Goal: Task Accomplishment & Management: Manage account settings

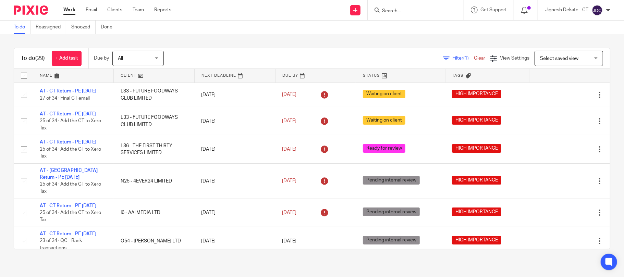
scroll to position [798, 0]
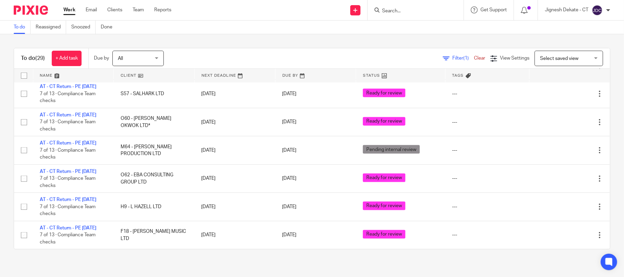
click at [389, 10] on input "Search" at bounding box center [413, 11] width 62 height 6
type input "LJC"
click at [407, 32] on link at bounding box center [438, 30] width 116 height 16
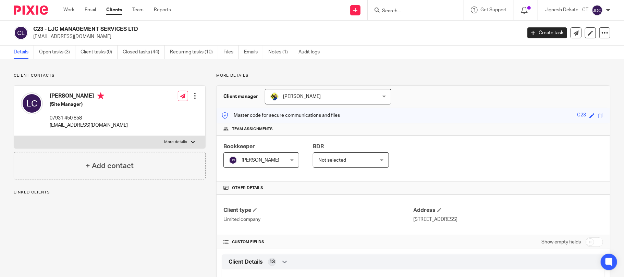
click at [57, 53] on link "Open tasks (3)" at bounding box center [57, 52] width 36 height 13
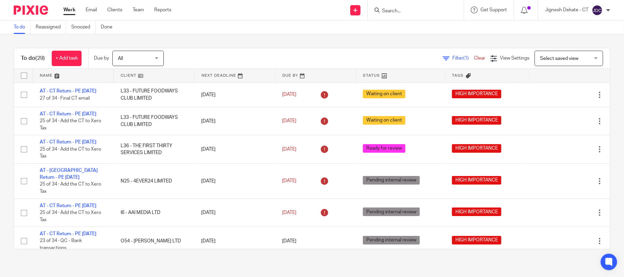
click at [15, 26] on link "To do" at bounding box center [22, 27] width 17 height 13
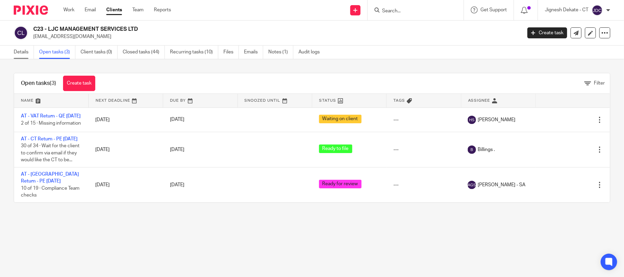
click at [16, 53] on link "Details" at bounding box center [24, 52] width 20 height 13
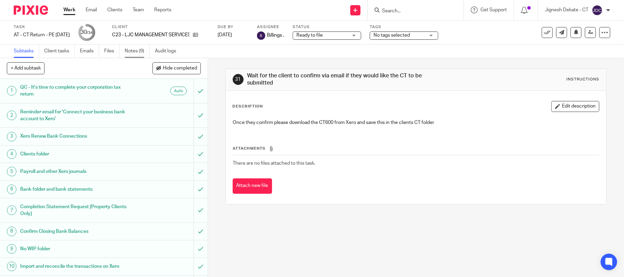
click at [133, 48] on link "Notes (9)" at bounding box center [137, 51] width 25 height 13
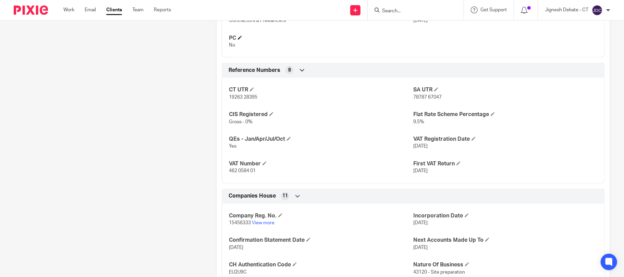
scroll to position [594, 0]
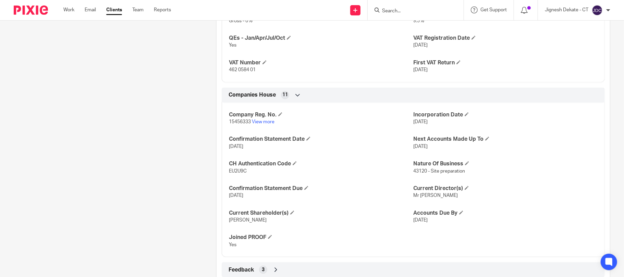
click at [236, 174] on span "EU2U9C" at bounding box center [238, 171] width 18 height 5
copy span "EU2U9C"
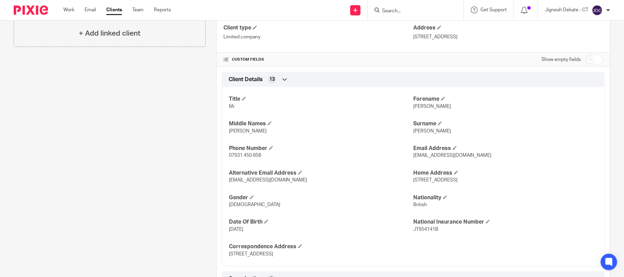
scroll to position [0, 0]
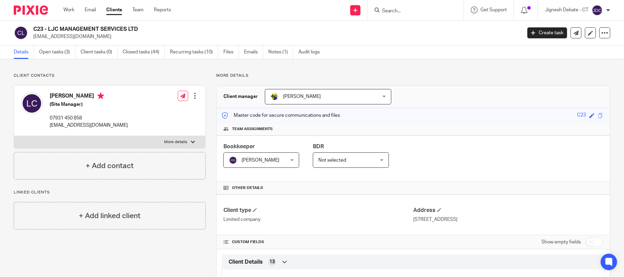
click at [25, 54] on link "Details" at bounding box center [24, 52] width 20 height 13
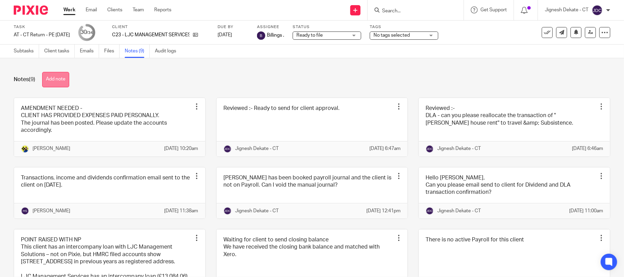
click at [63, 79] on button "Add note" at bounding box center [55, 79] width 27 height 15
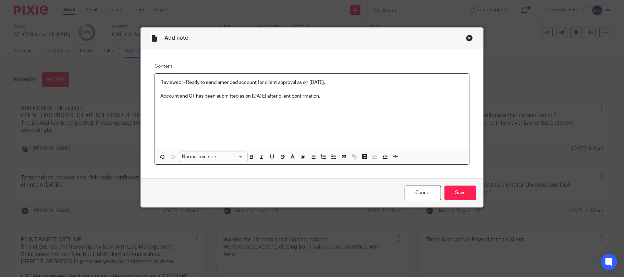
click at [383, 121] on div "Reviewed :- Ready to send amended account for client approval as on 19/08/2025.…" at bounding box center [312, 112] width 315 height 76
click at [461, 187] on input "Save" at bounding box center [461, 193] width 32 height 15
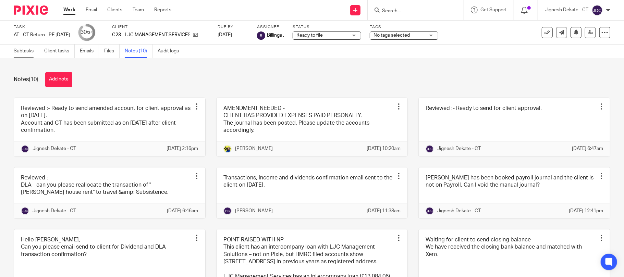
click at [29, 54] on link "Subtasks" at bounding box center [26, 51] width 25 height 13
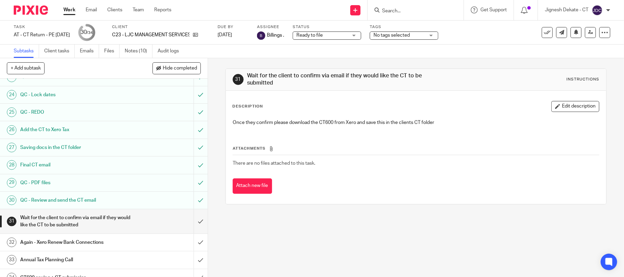
scroll to position [439, 0]
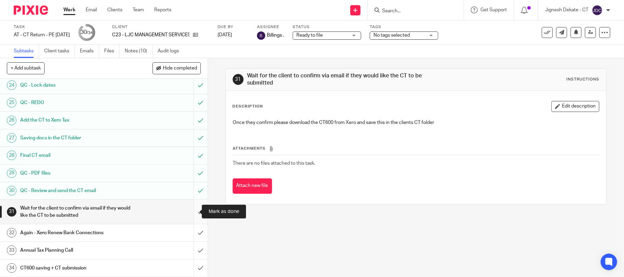
click at [188, 212] on input "submit" at bounding box center [104, 212] width 208 height 24
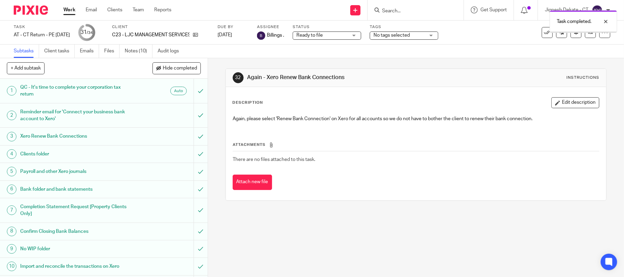
scroll to position [439, 0]
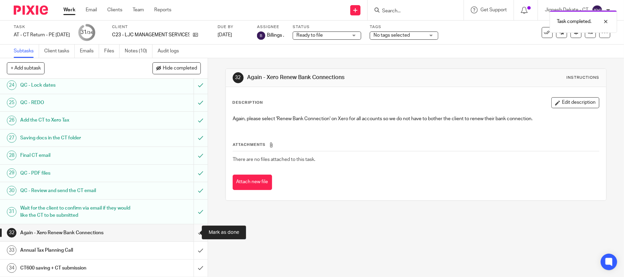
click at [192, 234] on input "submit" at bounding box center [104, 233] width 208 height 17
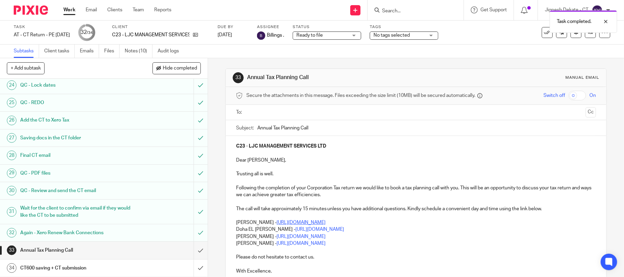
scroll to position [79, 0]
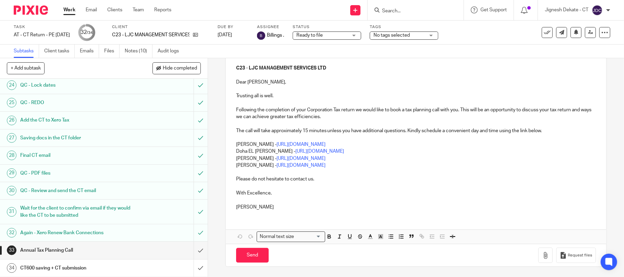
click at [389, 158] on p "Yasmine Kaleem - https://calendly.com/meetwithyasminekaleem/call" at bounding box center [416, 158] width 360 height 7
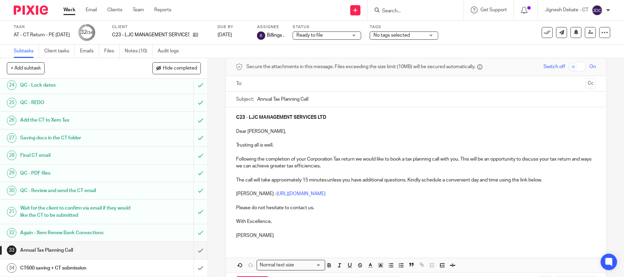
scroll to position [13, 0]
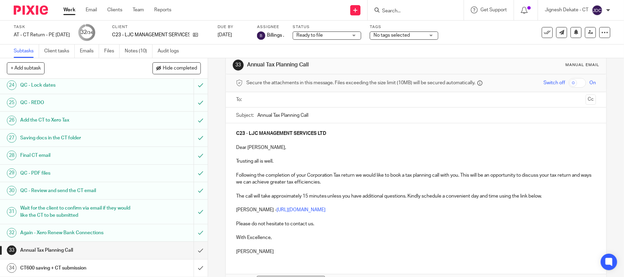
click at [276, 98] on input "text" at bounding box center [416, 100] width 335 height 8
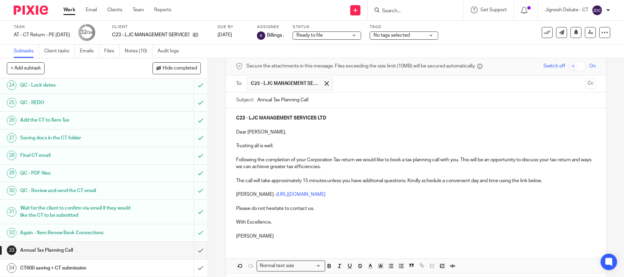
scroll to position [60, 0]
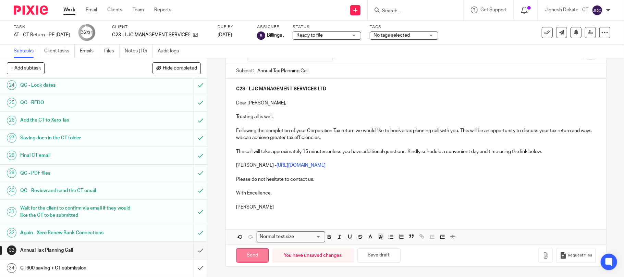
click at [243, 259] on input "Send" at bounding box center [252, 256] width 33 height 15
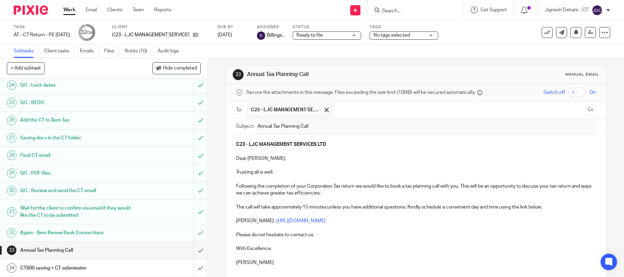
scroll to position [0, 0]
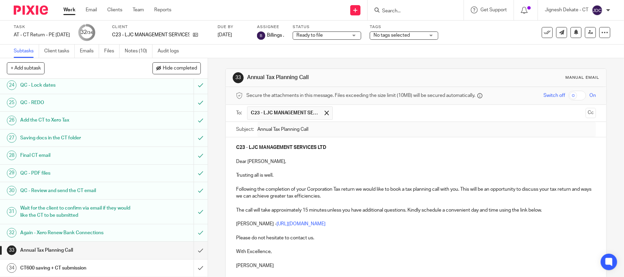
type input "Sent"
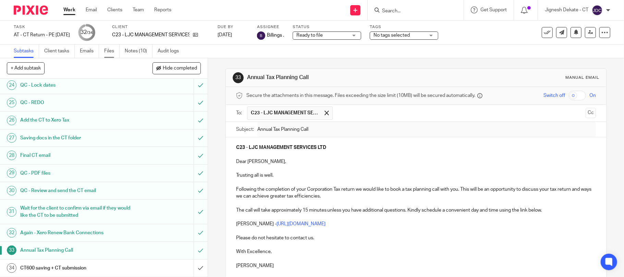
click at [109, 51] on link "Files" at bounding box center [111, 51] width 15 height 13
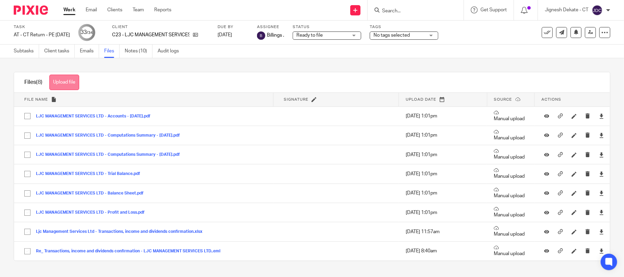
click at [60, 81] on button "Upload file" at bounding box center [64, 82] width 30 height 15
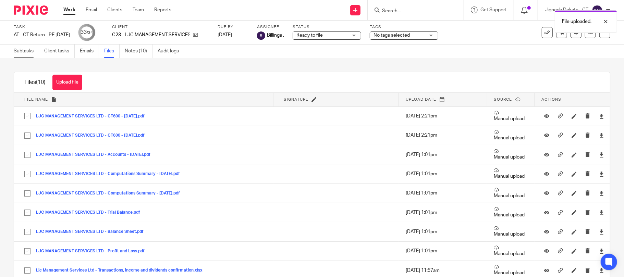
click at [29, 48] on link "Subtasks" at bounding box center [26, 51] width 25 height 13
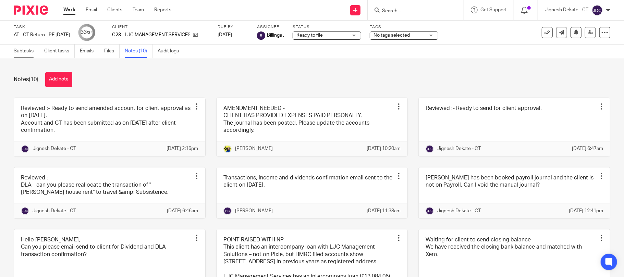
click at [28, 56] on link "Subtasks" at bounding box center [26, 51] width 25 height 13
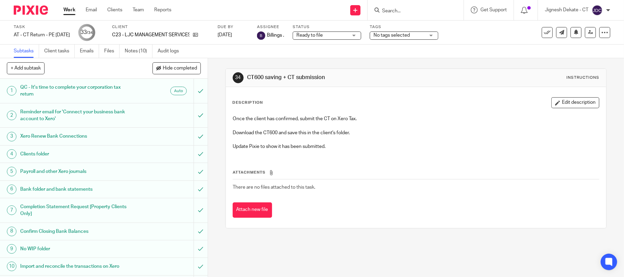
scroll to position [439, 0]
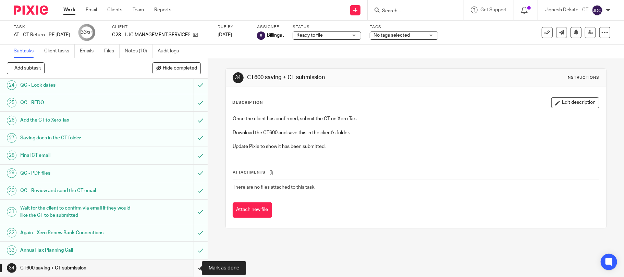
click at [191, 267] on input "submit" at bounding box center [104, 268] width 208 height 17
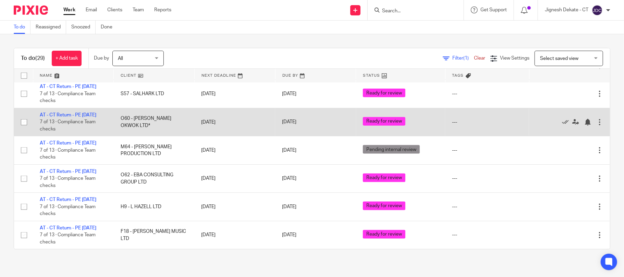
scroll to position [798, 0]
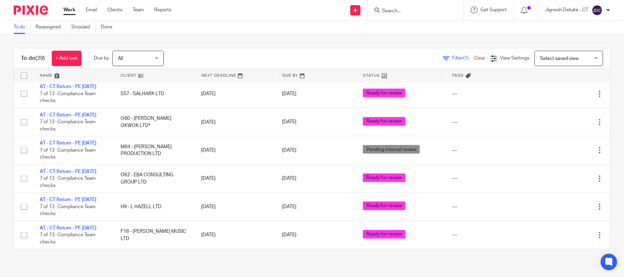
click at [426, 8] on input "Search" at bounding box center [413, 11] width 62 height 6
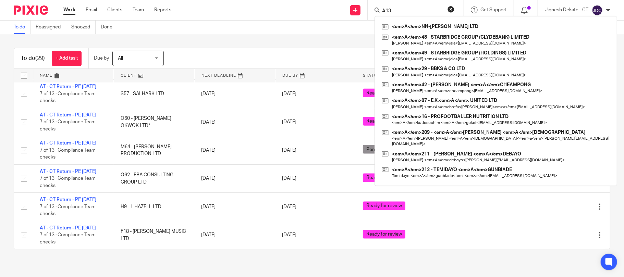
type input "A131"
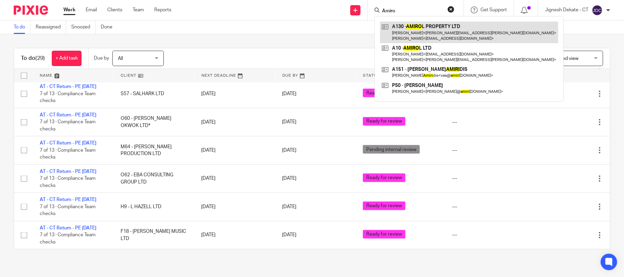
type input "Amiro"
click at [401, 26] on link at bounding box center [469, 32] width 178 height 21
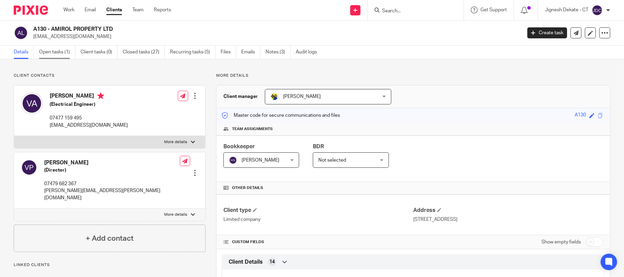
click at [46, 53] on link "Open tasks (1)" at bounding box center [57, 52] width 36 height 13
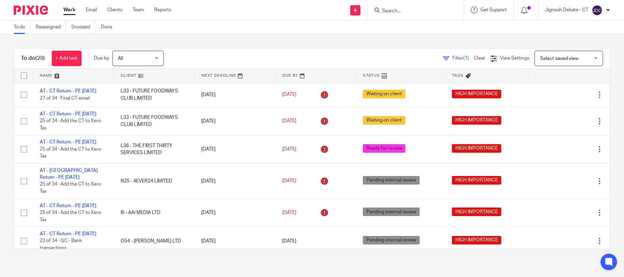
click at [66, 9] on link "Work" at bounding box center [69, 10] width 12 height 7
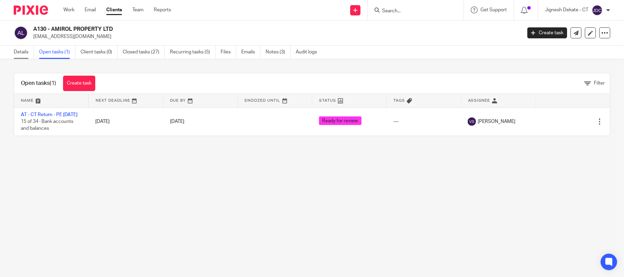
click at [17, 54] on link "Details" at bounding box center [24, 52] width 20 height 13
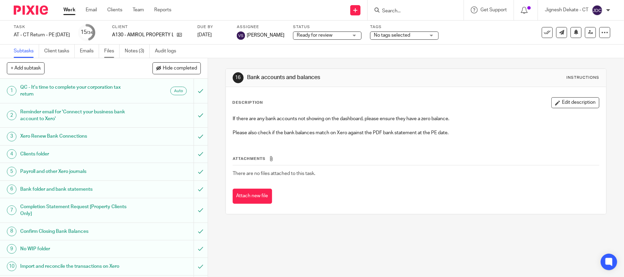
click at [109, 53] on link "Files" at bounding box center [111, 51] width 15 height 13
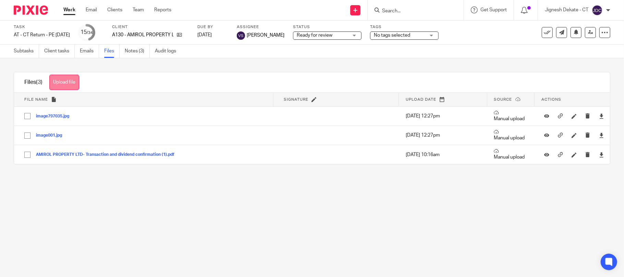
click at [65, 86] on button "Upload file" at bounding box center [64, 82] width 30 height 15
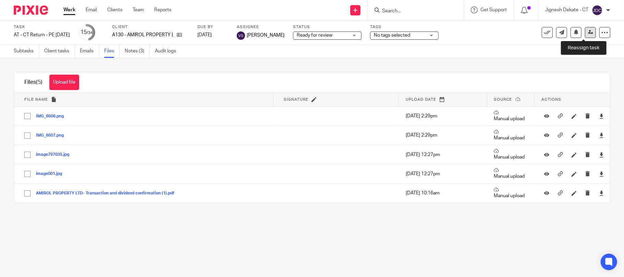
click at [588, 32] on icon at bounding box center [590, 32] width 5 height 5
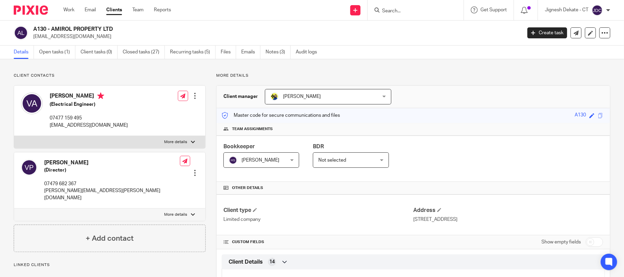
drag, startPoint x: 47, startPoint y: 96, endPoint x: 95, endPoint y: 95, distance: 48.4
click at [95, 95] on div "Vasileios Amiridis (Electrical Engineer) 07477 159 495 vas@amiridis.co.uk" at bounding box center [74, 110] width 107 height 43
copy h4 "Vasileios Amiridis"
click at [396, 14] on input "Search" at bounding box center [413, 11] width 62 height 6
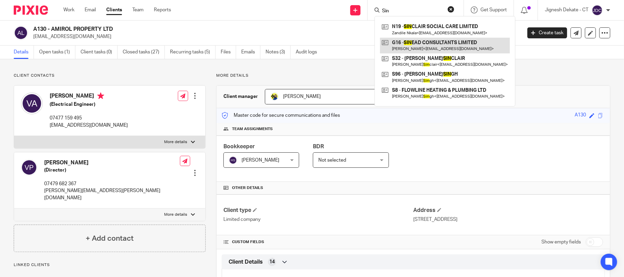
type input "Sin"
click at [412, 40] on link at bounding box center [445, 46] width 130 height 16
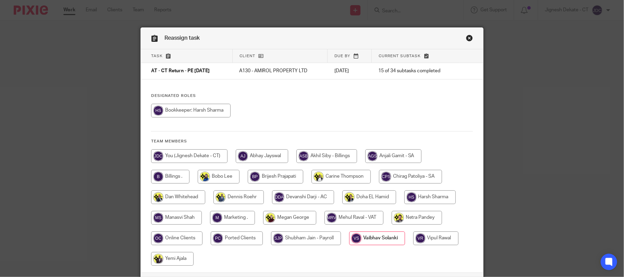
click at [190, 154] on input "radio" at bounding box center [189, 157] width 76 height 14
radio input "true"
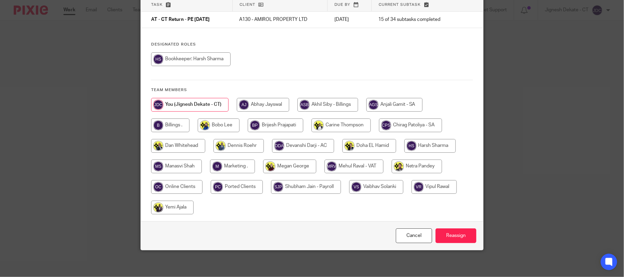
scroll to position [53, 0]
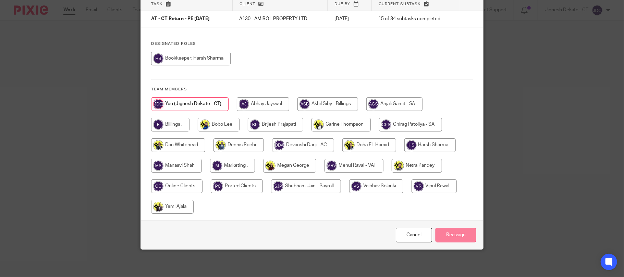
click at [443, 232] on input "Reassign" at bounding box center [456, 235] width 41 height 15
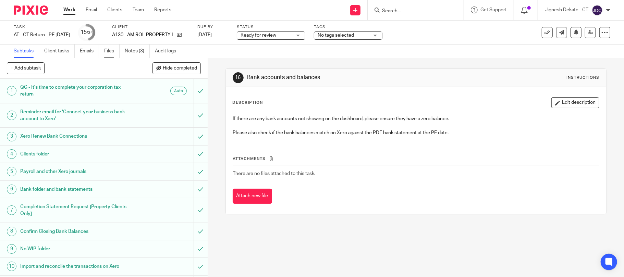
click at [113, 53] on link "Files" at bounding box center [111, 51] width 15 height 13
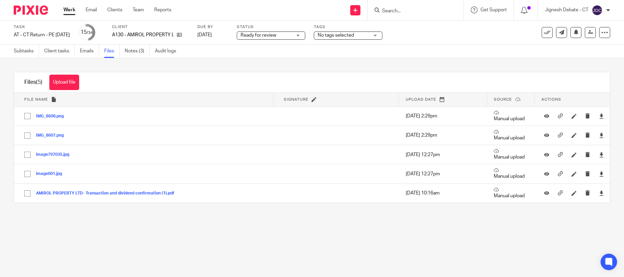
click at [58, 81] on button "Upload file" at bounding box center [64, 82] width 30 height 15
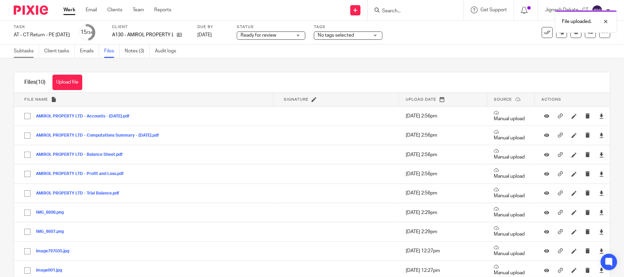
click at [23, 48] on link "Subtasks" at bounding box center [26, 51] width 25 height 13
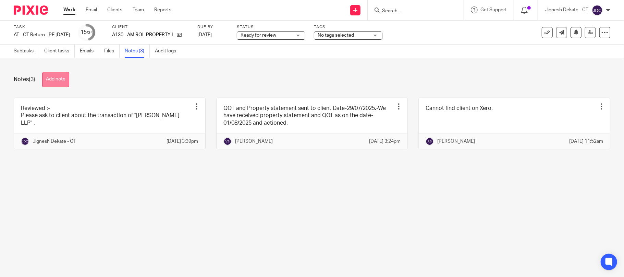
click at [56, 80] on button "Add note" at bounding box center [55, 79] width 27 height 15
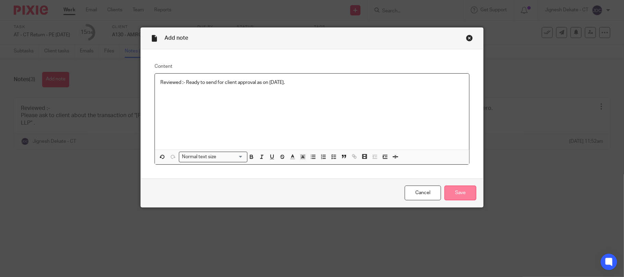
click at [454, 191] on input "Save" at bounding box center [461, 193] width 32 height 15
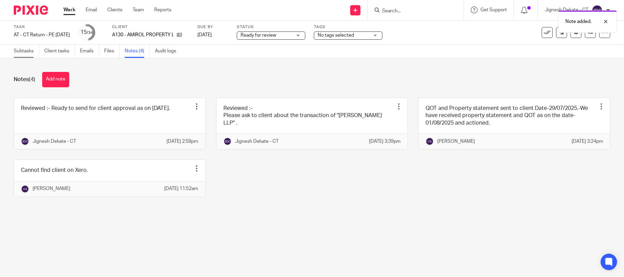
click at [25, 51] on link "Subtasks" at bounding box center [26, 51] width 25 height 13
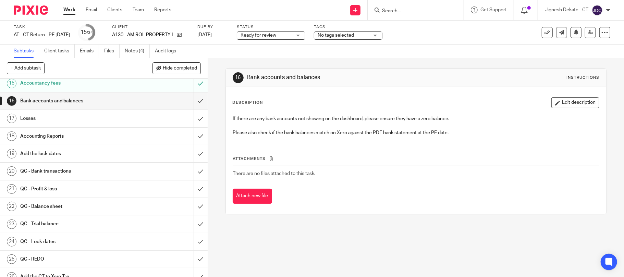
scroll to position [228, 0]
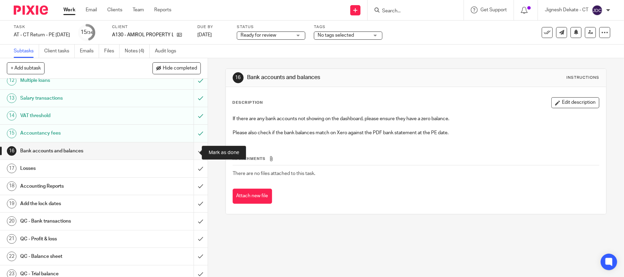
click at [190, 152] on input "submit" at bounding box center [104, 151] width 208 height 17
click at [189, 172] on input "submit" at bounding box center [104, 168] width 208 height 17
click at [187, 188] on input "submit" at bounding box center [104, 186] width 208 height 17
click at [191, 207] on input "submit" at bounding box center [104, 203] width 208 height 17
click at [191, 225] on input "submit" at bounding box center [104, 221] width 208 height 17
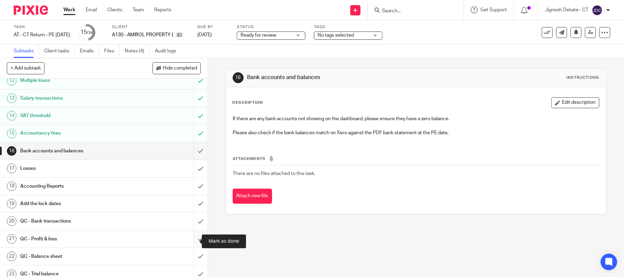
click at [190, 240] on input "submit" at bounding box center [104, 239] width 208 height 17
click at [192, 256] on input "submit" at bounding box center [104, 256] width 208 height 17
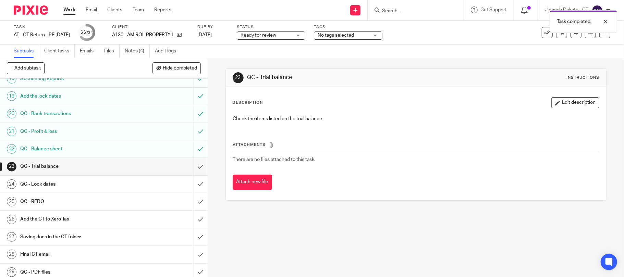
scroll to position [411, 0]
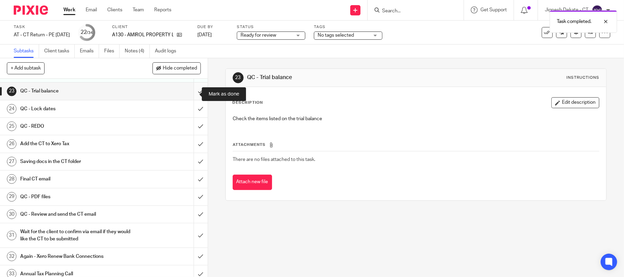
click at [190, 93] on input "submit" at bounding box center [104, 91] width 208 height 17
click at [193, 111] on input "submit" at bounding box center [104, 108] width 208 height 17
click at [191, 131] on input "submit" at bounding box center [104, 126] width 208 height 17
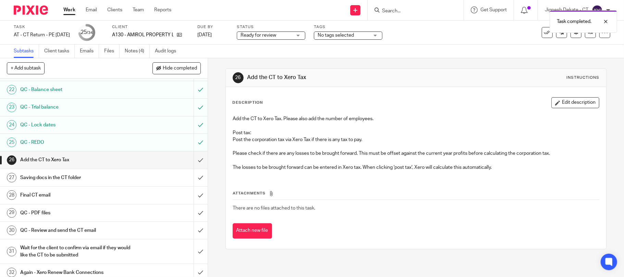
scroll to position [411, 0]
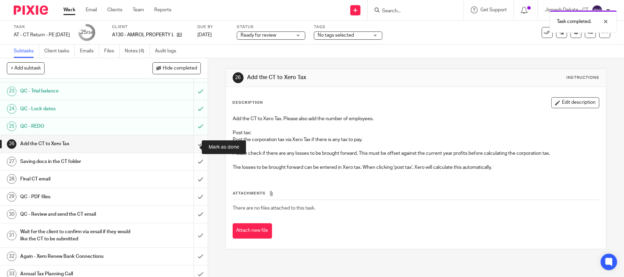
click at [191, 147] on input "submit" at bounding box center [104, 143] width 208 height 17
click at [191, 164] on input "submit" at bounding box center [104, 161] width 208 height 17
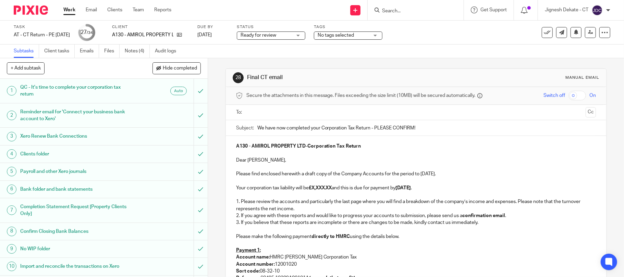
scroll to position [46, 0]
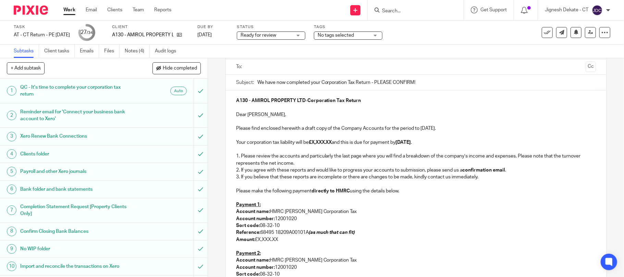
click at [310, 144] on strong "£X,XXX.XX" at bounding box center [320, 142] width 23 height 5
click at [312, 142] on strong "£X,XXX.XX" at bounding box center [320, 142] width 23 height 5
click at [332, 143] on strong "£X,XXX.XX" at bounding box center [320, 142] width 23 height 5
click at [424, 128] on p "Please find enclosed herewith a draft copy of the Company Accounts for the peri…" at bounding box center [416, 128] width 360 height 7
click at [249, 183] on p at bounding box center [416, 184] width 360 height 7
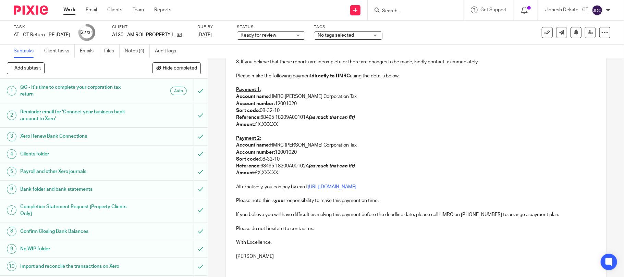
scroll to position [183, 0]
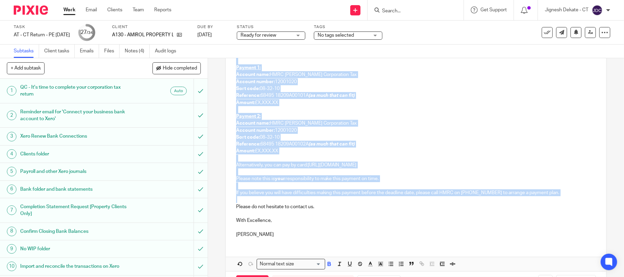
click at [248, 198] on p at bounding box center [416, 199] width 360 height 7
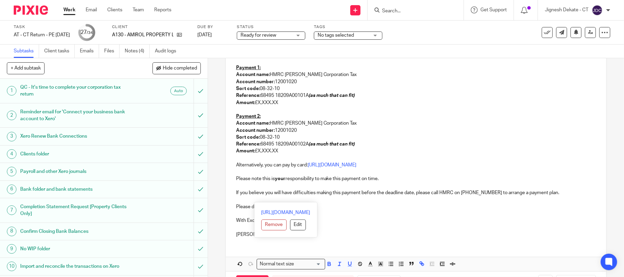
scroll to position [29, 0]
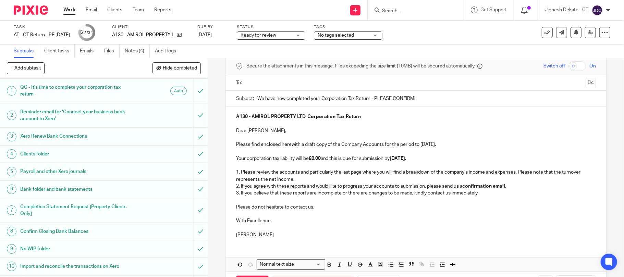
click at [259, 236] on p "Bobo Lee" at bounding box center [416, 235] width 360 height 7
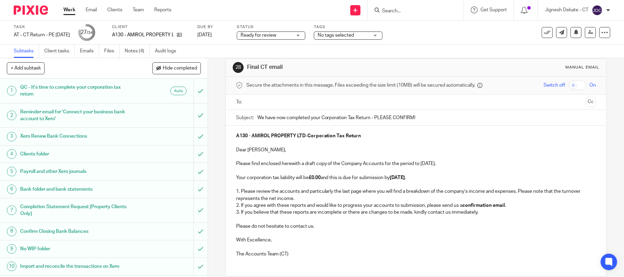
scroll to position [0, 0]
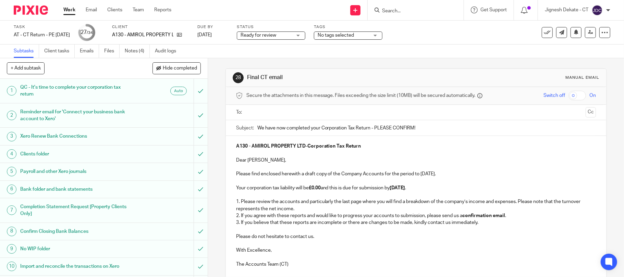
click at [268, 111] on input "text" at bounding box center [416, 113] width 335 height 8
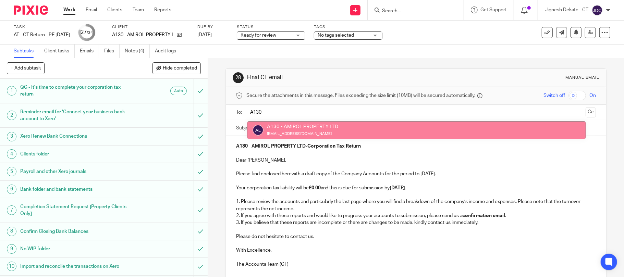
type input "A130"
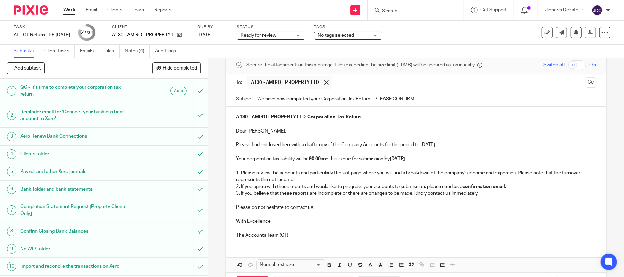
scroll to position [60, 0]
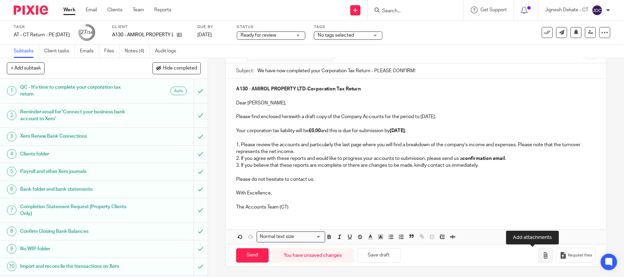
click at [542, 256] on icon "button" at bounding box center [545, 255] width 7 height 7
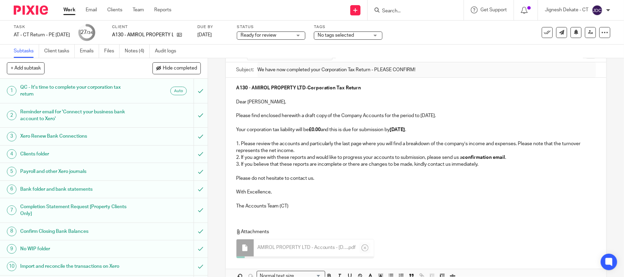
click at [324, 191] on p "With Excellence," at bounding box center [416, 192] width 360 height 7
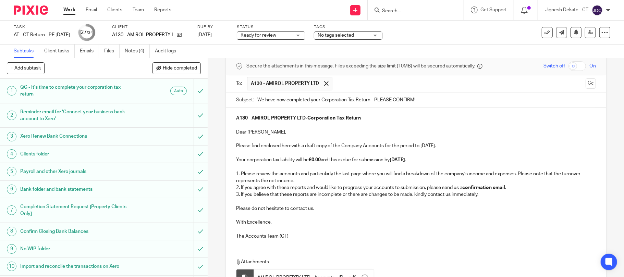
scroll to position [46, 0]
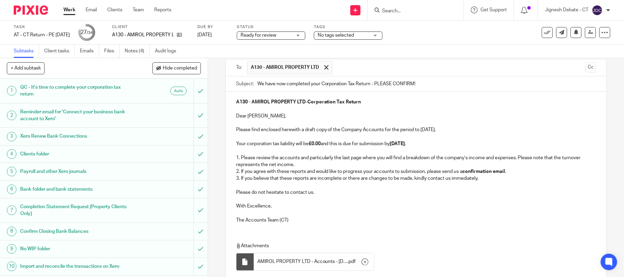
click at [411, 170] on p "2. If you agree with these reports and would like to progress your accounts to …" at bounding box center [416, 171] width 360 height 7
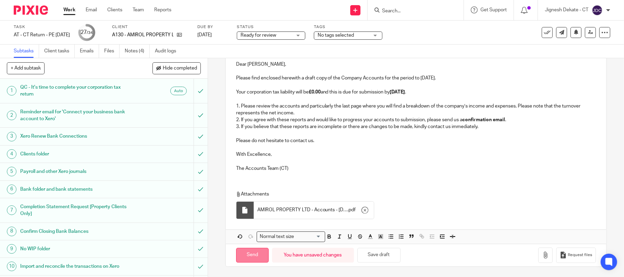
click at [242, 256] on input "Send" at bounding box center [252, 255] width 33 height 15
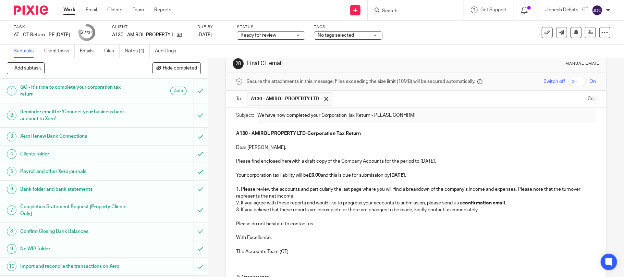
scroll to position [0, 0]
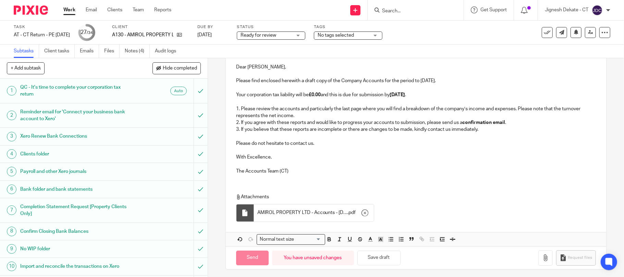
type input "Sent"
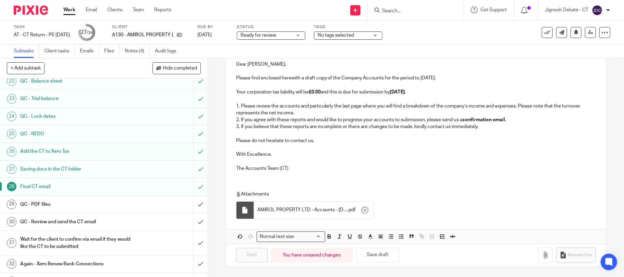
scroll to position [439, 0]
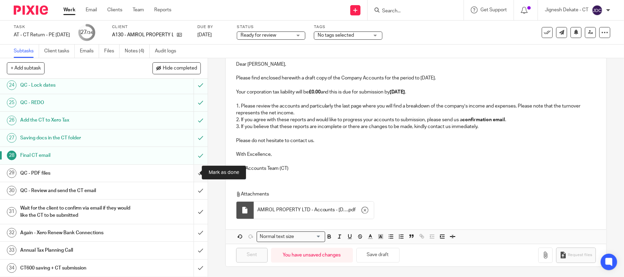
click at [191, 172] on input "submit" at bounding box center [104, 173] width 208 height 17
click at [189, 190] on input "submit" at bounding box center [104, 190] width 208 height 17
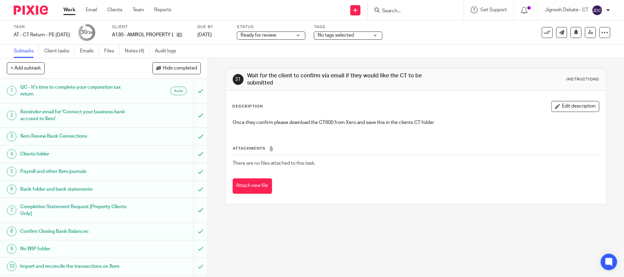
scroll to position [439, 0]
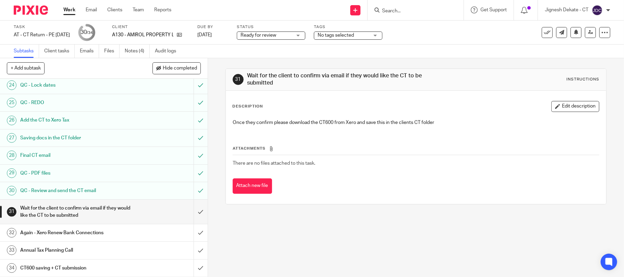
click at [299, 29] on label "Status" at bounding box center [271, 26] width 69 height 5
click at [291, 36] on span "Ready for review" at bounding box center [266, 35] width 51 height 7
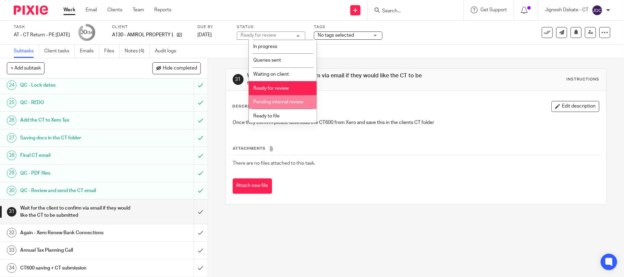
scroll to position [28, 0]
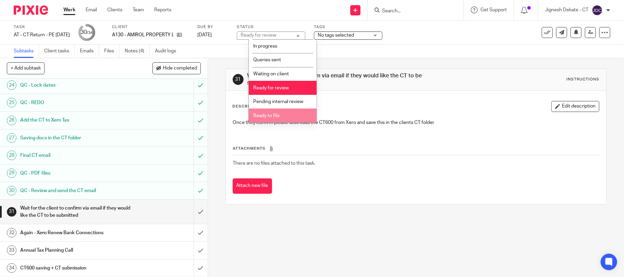
click at [269, 110] on li "Ready to file" at bounding box center [283, 116] width 68 height 14
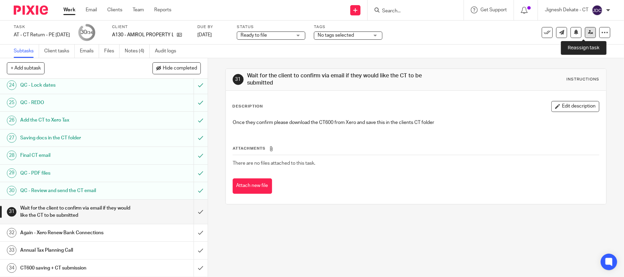
click at [588, 33] on icon at bounding box center [590, 32] width 5 height 5
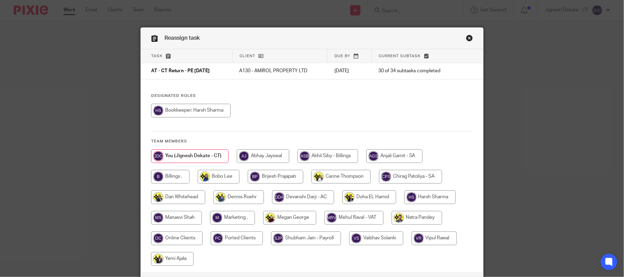
click at [173, 177] on input "radio" at bounding box center [170, 177] width 38 height 14
radio input "true"
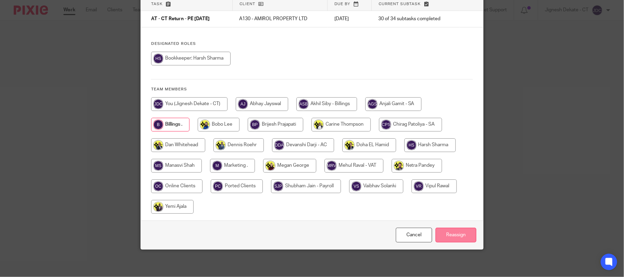
click at [449, 241] on input "Reassign" at bounding box center [456, 235] width 41 height 15
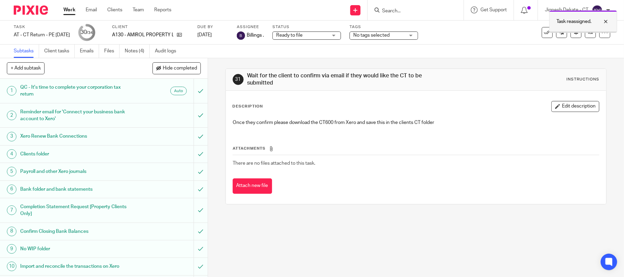
click at [604, 21] on div at bounding box center [601, 21] width 19 height 8
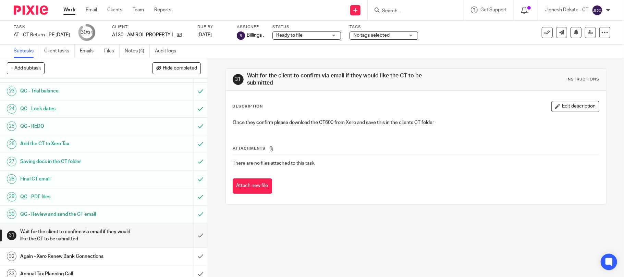
scroll to position [439, 0]
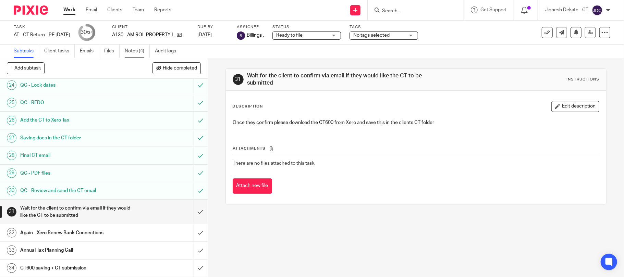
click at [133, 49] on link "Notes (4)" at bounding box center [137, 51] width 25 height 13
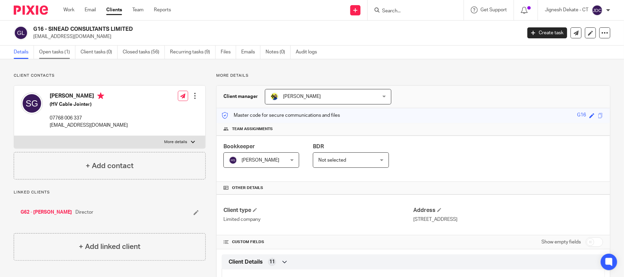
click at [50, 50] on link "Open tasks (1)" at bounding box center [57, 52] width 36 height 13
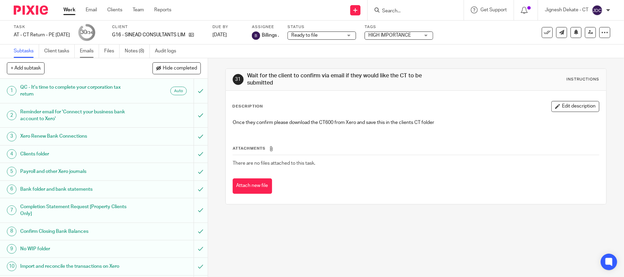
click at [88, 47] on link "Emails" at bounding box center [89, 51] width 19 height 13
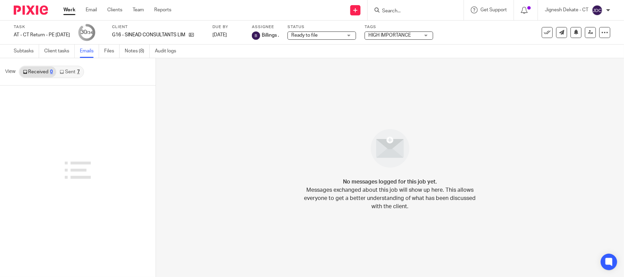
click at [67, 73] on link "Sent 7" at bounding box center [69, 72] width 27 height 11
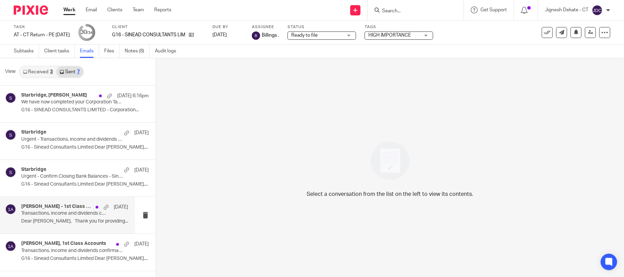
click at [36, 218] on div "Sean Devine - 1st Class Accounts, 1st Class Accounts, Sean Graham 5 Mar Transac…" at bounding box center [74, 215] width 107 height 23
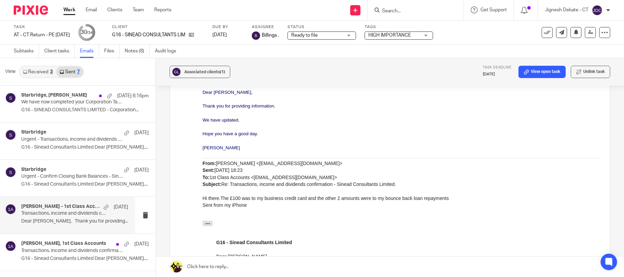
scroll to position [549, 0]
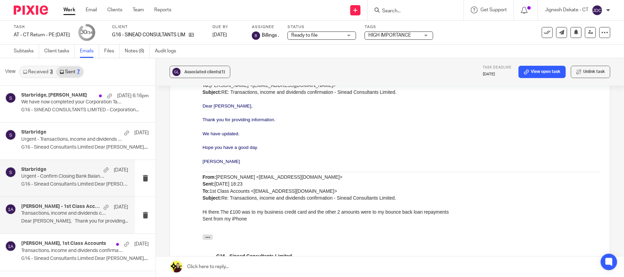
click at [48, 184] on p "G16 - Sinead Consultants Limited Dear Sean,..." at bounding box center [74, 185] width 107 height 6
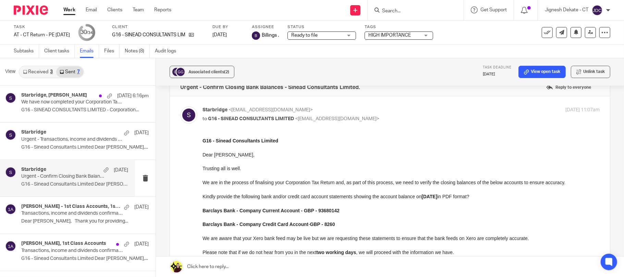
scroll to position [0, 0]
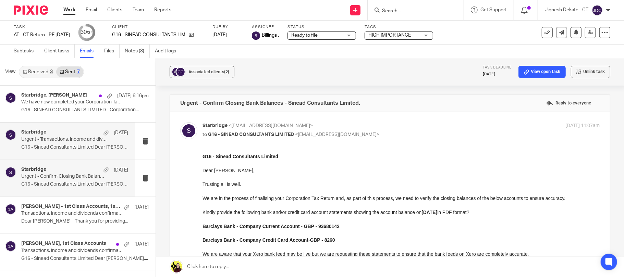
click at [43, 141] on p "Urgent - Transactions, income and dividends confirmation - Sinead Consultants L…" at bounding box center [64, 140] width 86 height 6
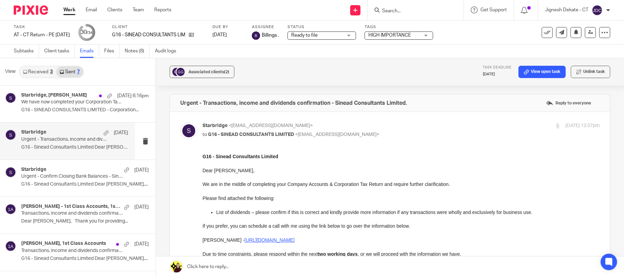
scroll to position [46, 0]
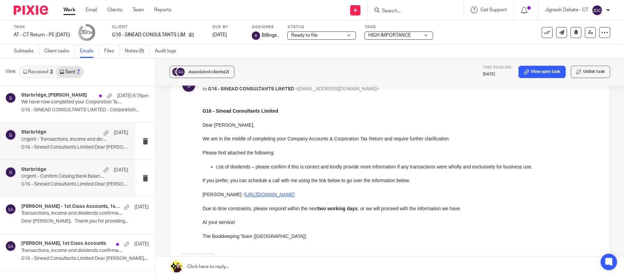
click at [32, 178] on p "Urgent - Confirm Closing Bank Balances - Sinead Consultants Limited." at bounding box center [64, 177] width 86 height 6
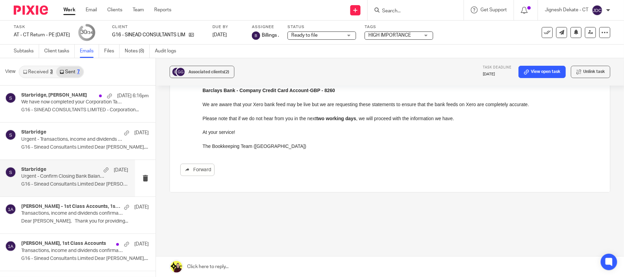
scroll to position [154, 0]
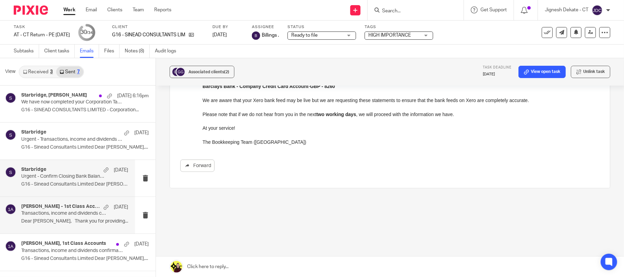
click at [46, 218] on div "Sean Devine - 1st Class Accounts, 1st Class Accounts, Sean Graham 5 Mar Transac…" at bounding box center [74, 215] width 107 height 23
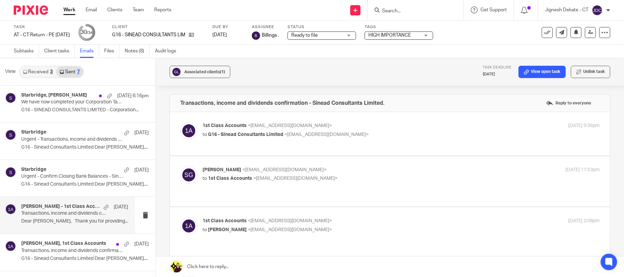
scroll to position [46, 0]
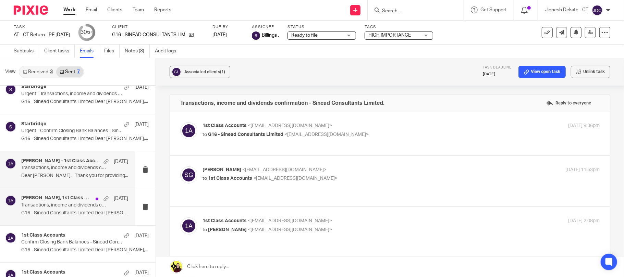
click at [53, 207] on p "Transactions, income and dividends confirmation - Sinead Consultants Limited." at bounding box center [64, 206] width 86 height 6
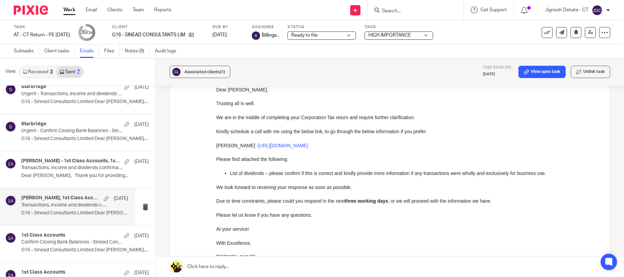
scroll to position [183, 0]
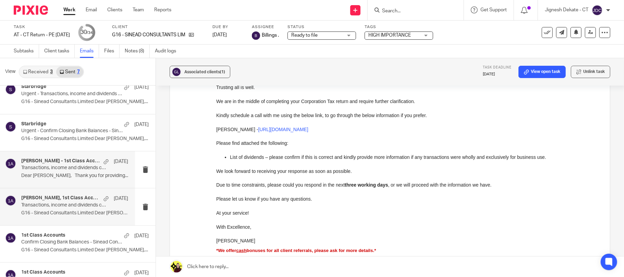
click at [61, 172] on div "Sean Devine - 1st Class Accounts, 1st Class Accounts, Sean Graham 5 Mar Transac…" at bounding box center [74, 169] width 107 height 23
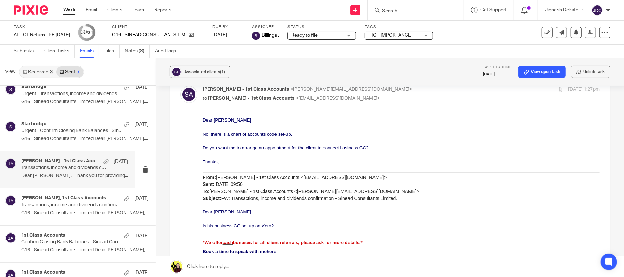
click at [318, 137] on p "No, there is a chart of accounts code set-up." at bounding box center [401, 134] width 397 height 7
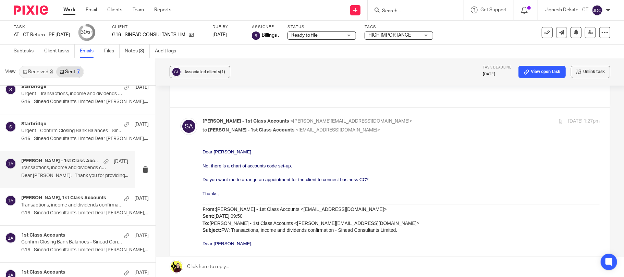
scroll to position [137, 0]
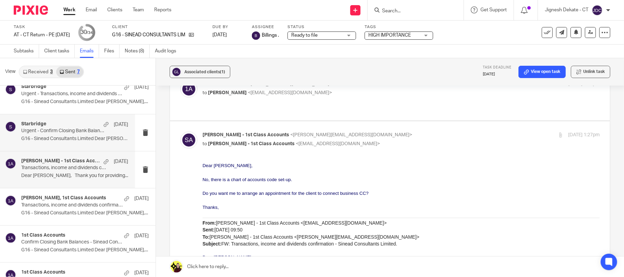
click at [63, 136] on p "G16 - Sinead Consultants Limited Dear Sean,..." at bounding box center [74, 139] width 107 height 6
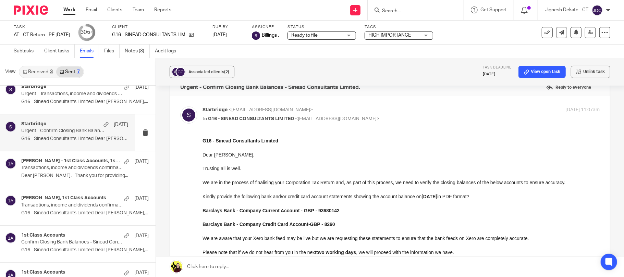
scroll to position [0, 0]
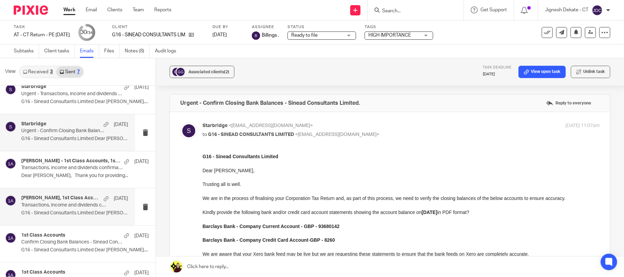
click at [59, 198] on h4 "Sean Graham, 1st Class Accounts" at bounding box center [60, 198] width 79 height 6
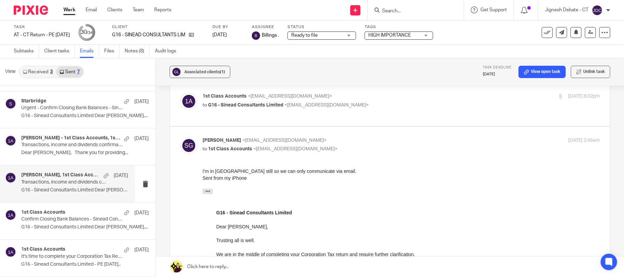
scroll to position [46, 0]
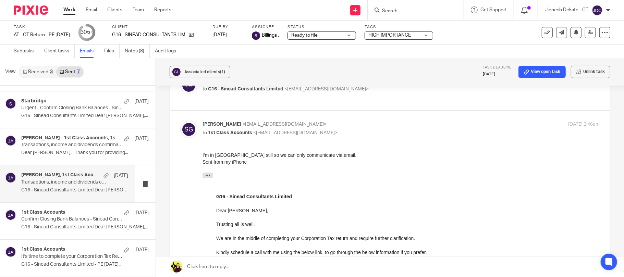
click at [293, 205] on p at bounding box center [401, 203] width 370 height 7
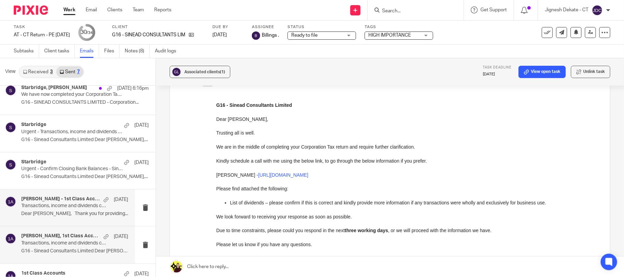
scroll to position [0, 0]
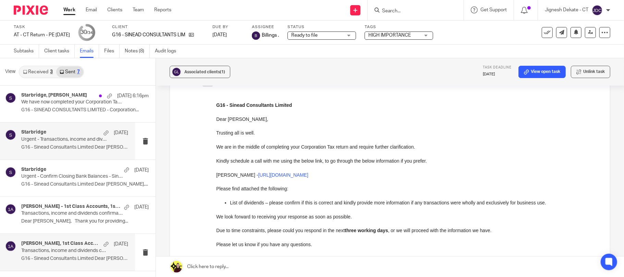
click at [63, 142] on p "Urgent - Transactions, income and dividends confirmation - Sinead Consultants L…" at bounding box center [64, 140] width 86 height 6
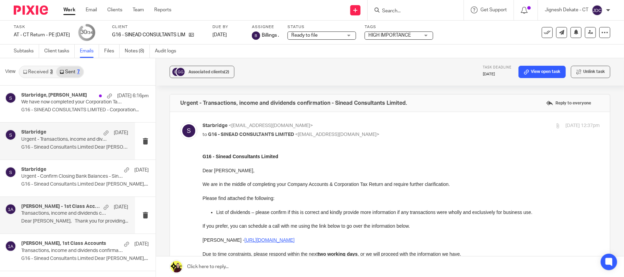
scroll to position [46, 0]
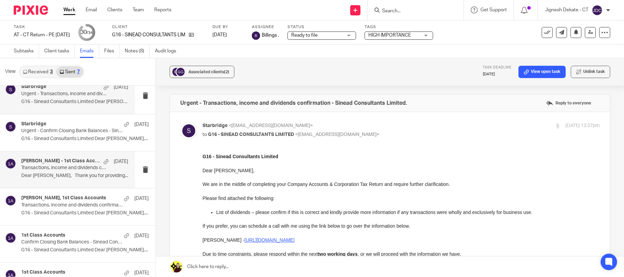
click at [55, 176] on p "Dear Sean, Thank you for providing..." at bounding box center [74, 176] width 107 height 6
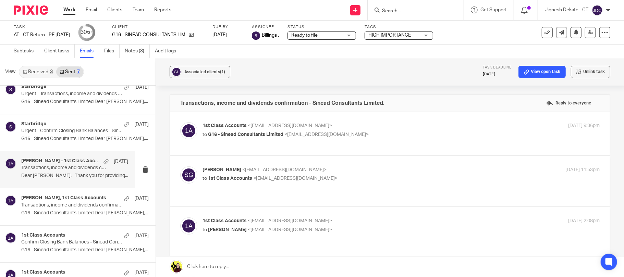
scroll to position [0, 0]
click at [36, 72] on link "Received 3" at bounding box center [38, 72] width 37 height 11
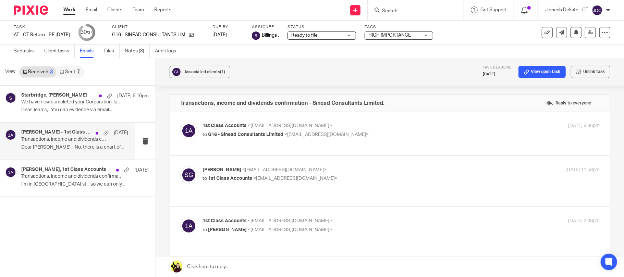
click at [56, 141] on p "Transactions, income and dividends confirmation - Sinead Consultants Limited." at bounding box center [64, 140] width 86 height 6
click at [70, 70] on link "Sent 7" at bounding box center [69, 72] width 27 height 11
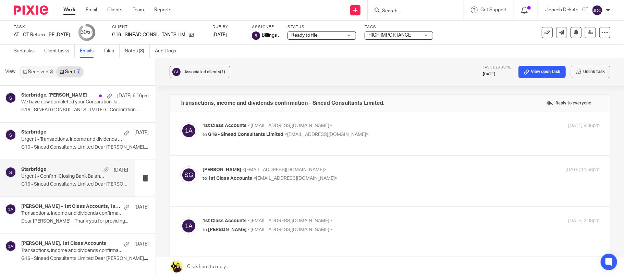
scroll to position [46, 0]
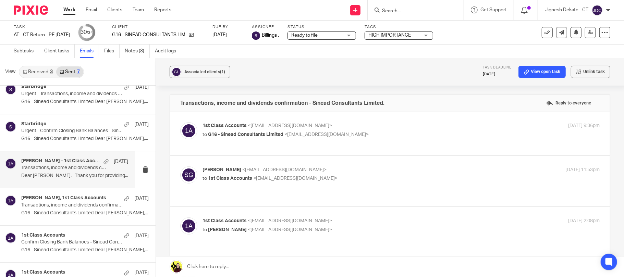
click at [62, 174] on p "Dear Sean, Thank you for providing..." at bounding box center [74, 176] width 107 height 6
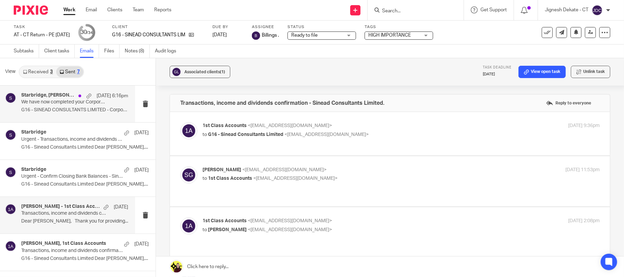
click at [40, 108] on p "G16 - SINEAD CONSULTANTS LIMITED - Corporation..." at bounding box center [74, 110] width 107 height 6
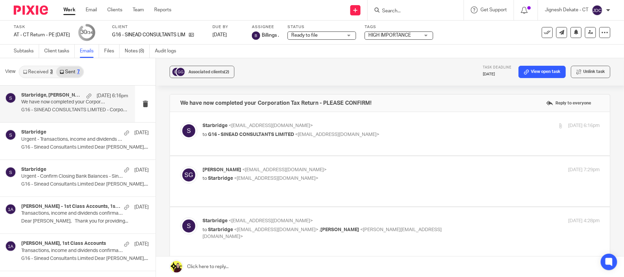
click at [39, 72] on link "Received 3" at bounding box center [38, 72] width 37 height 11
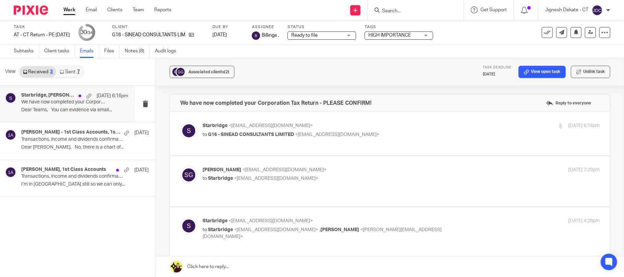
click at [61, 103] on p "We have now completed your Corporation Tax Return - PLEASE CONFIRM!" at bounding box center [64, 102] width 86 height 6
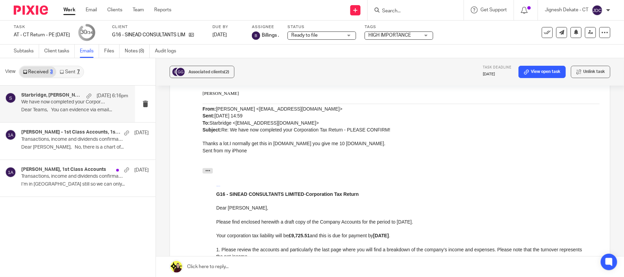
scroll to position [228, 0]
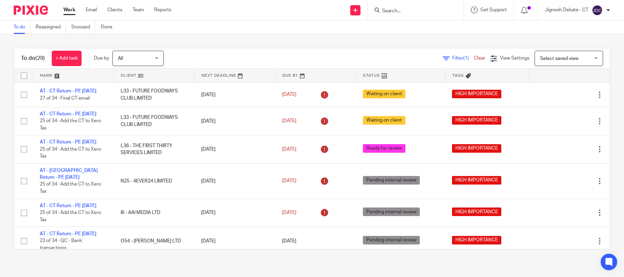
click at [390, 12] on input "Search" at bounding box center [413, 11] width 62 height 6
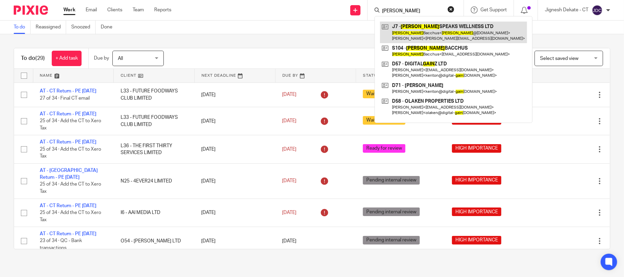
type input "[PERSON_NAME]"
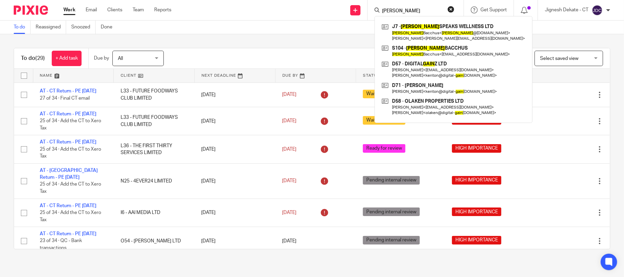
click at [450, 8] on button "reset" at bounding box center [451, 9] width 7 height 7
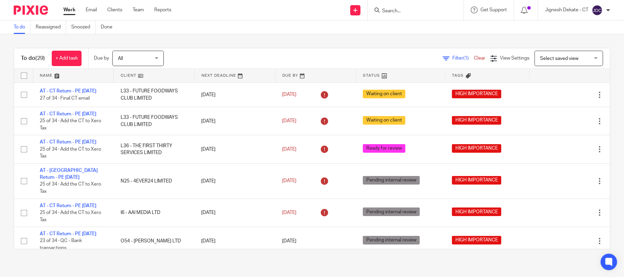
click at [403, 6] on form at bounding box center [418, 10] width 73 height 9
click at [394, 13] on input "Search" at bounding box center [413, 11] width 62 height 6
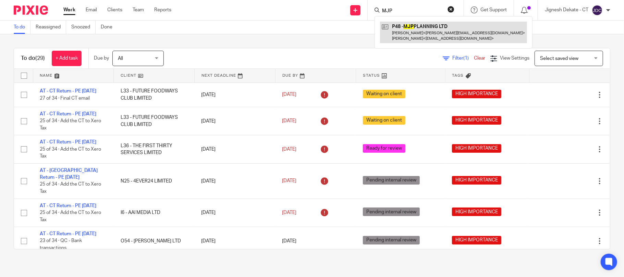
type input "MJP"
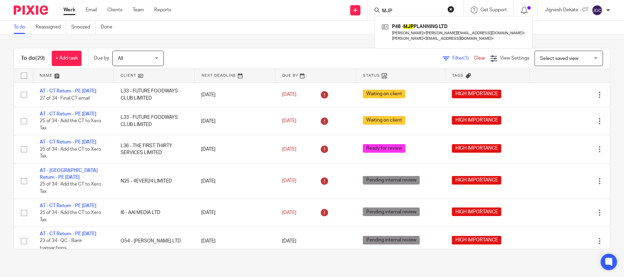
click at [448, 8] on button "reset" at bounding box center [451, 9] width 7 height 7
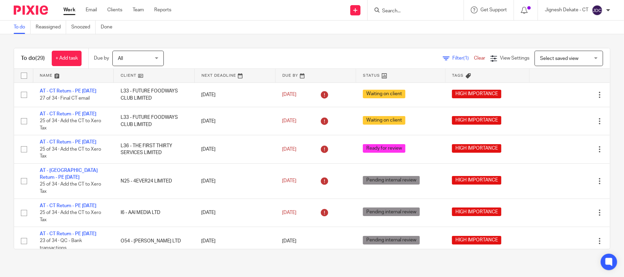
click at [20, 29] on link "To do" at bounding box center [22, 27] width 17 height 13
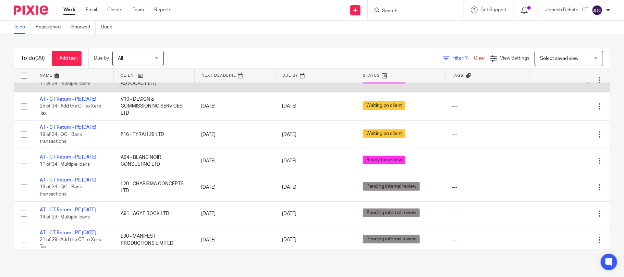
scroll to position [228, 0]
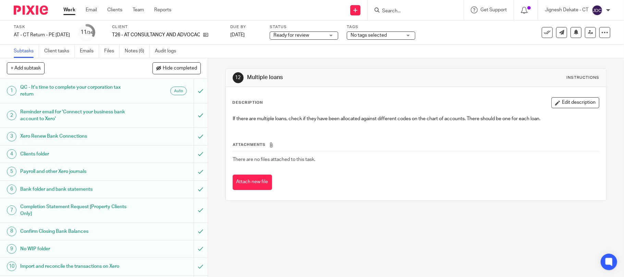
click at [412, 11] on input "Search" at bounding box center [413, 11] width 62 height 6
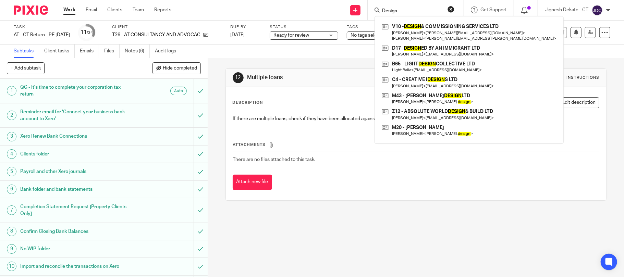
type input "Design"
